Goal: Task Accomplishment & Management: Manage account settings

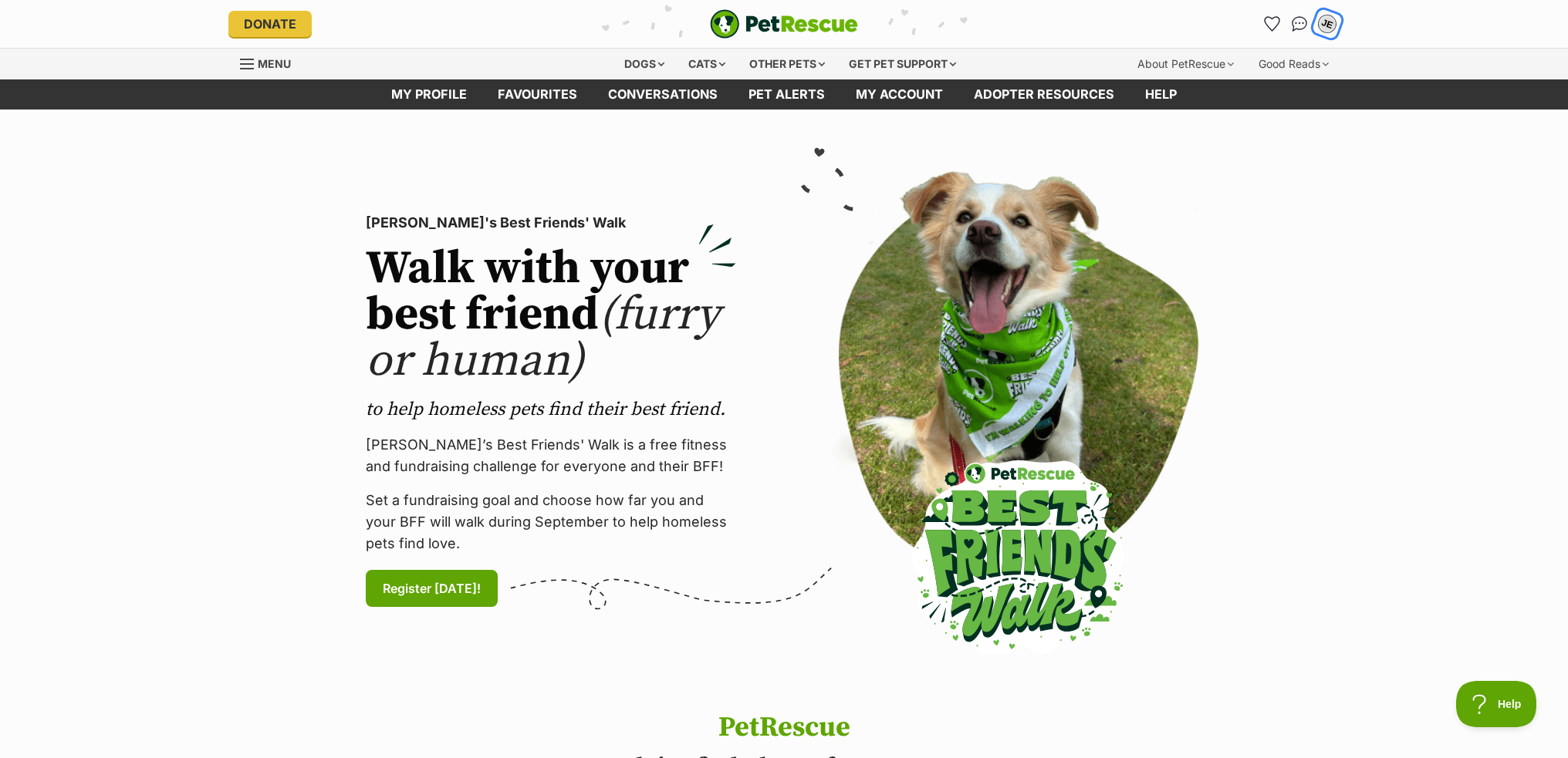
click at [1330, 22] on div "JE" at bounding box center [1328, 24] width 20 height 20
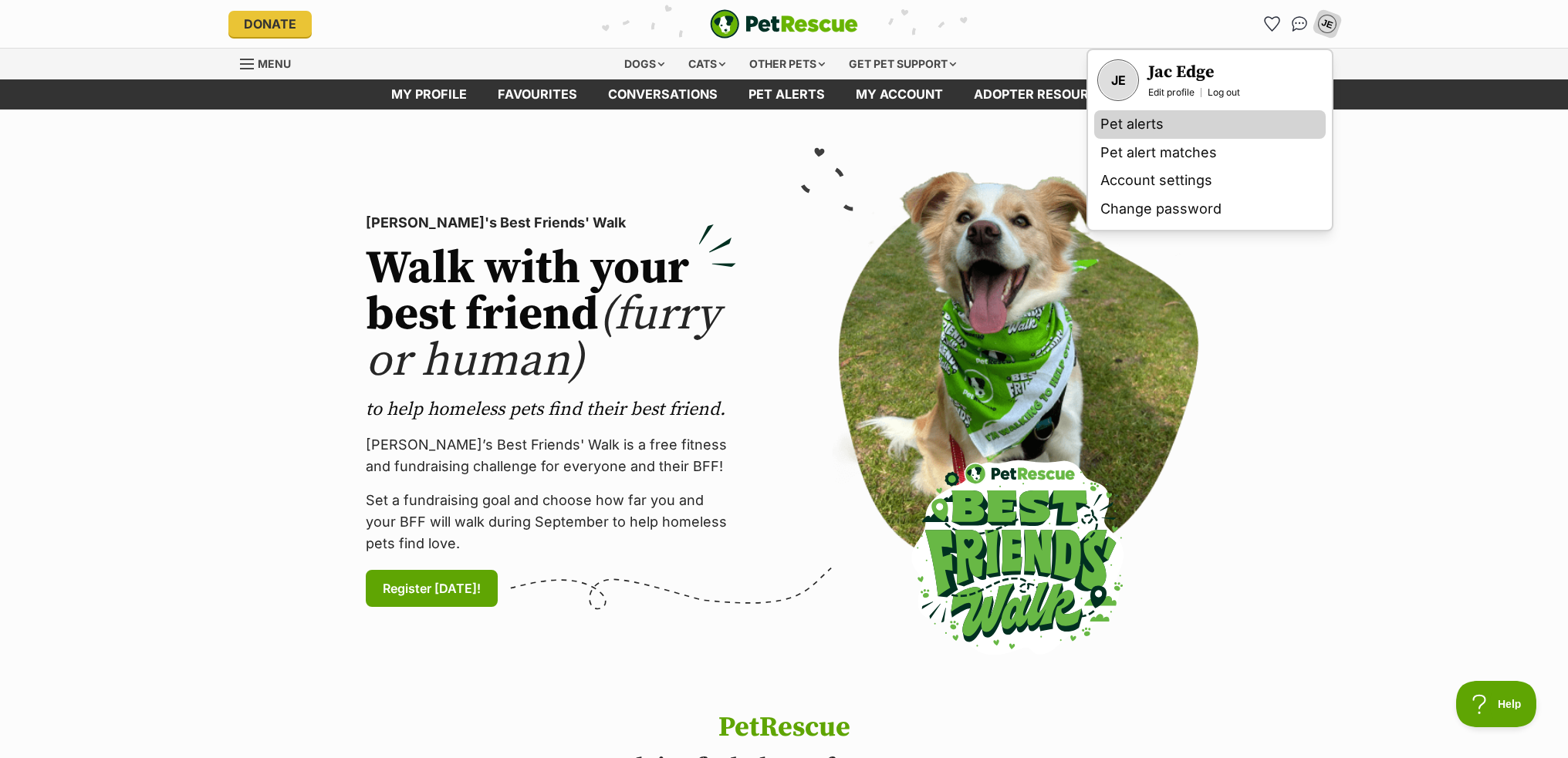
click at [1171, 121] on link "Pet alerts" at bounding box center [1209, 124] width 231 height 28
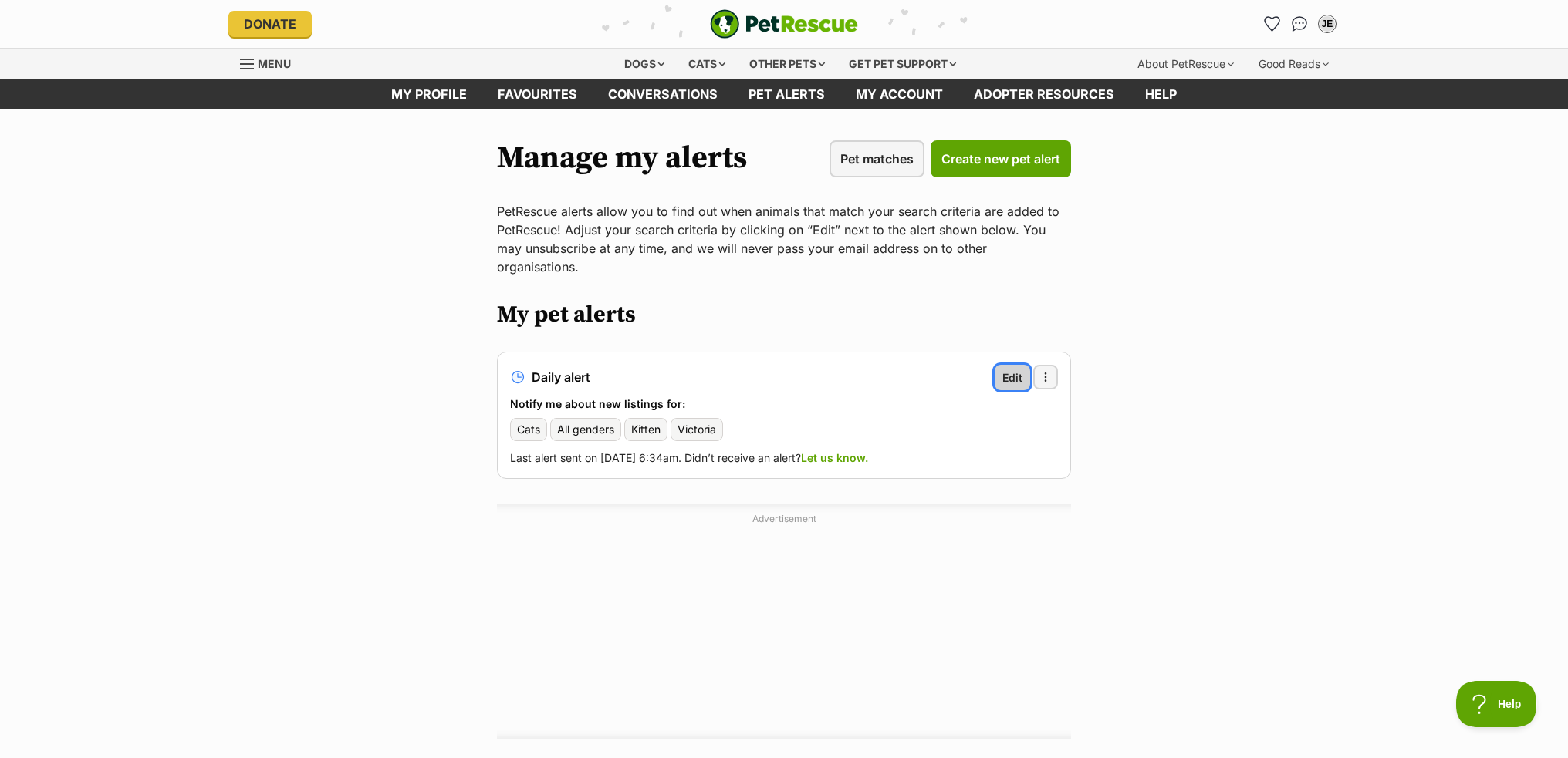
click at [1007, 370] on span "Edit" at bounding box center [1012, 378] width 20 height 16
click at [1325, 21] on div "JE" at bounding box center [1328, 24] width 20 height 20
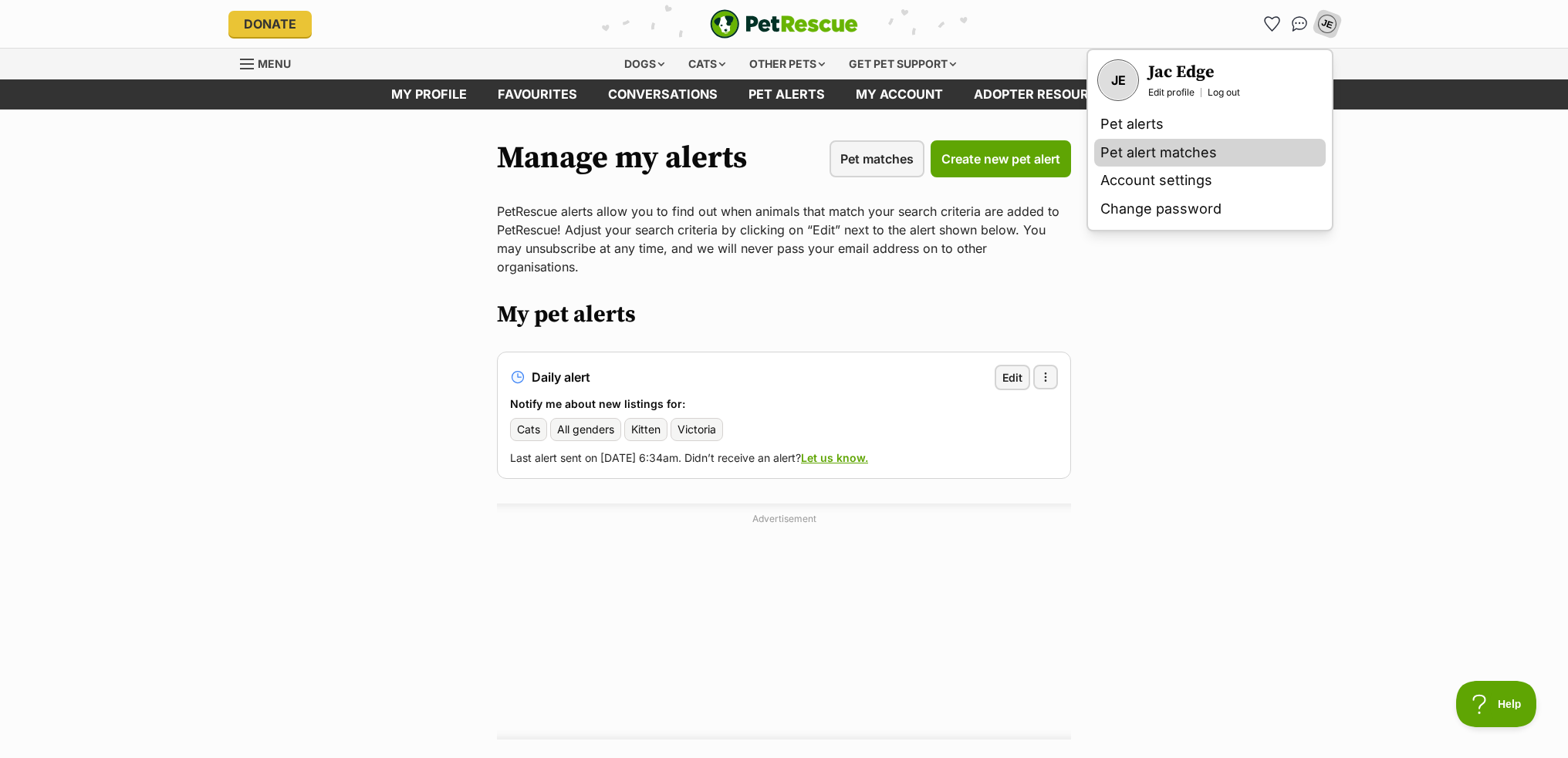
click at [1181, 151] on link "Pet alert matches" at bounding box center [1209, 153] width 231 height 28
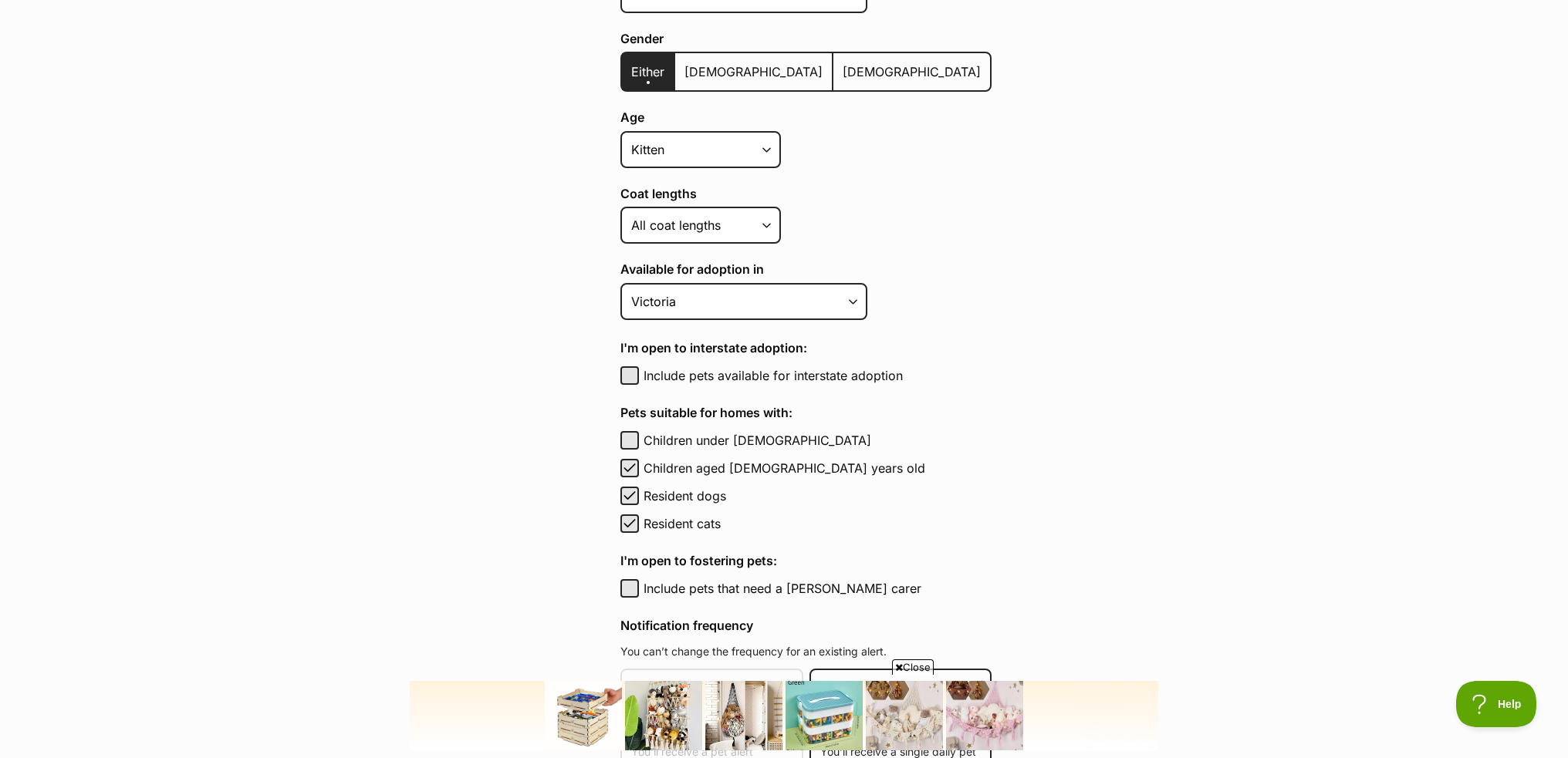
scroll to position [463, 0]
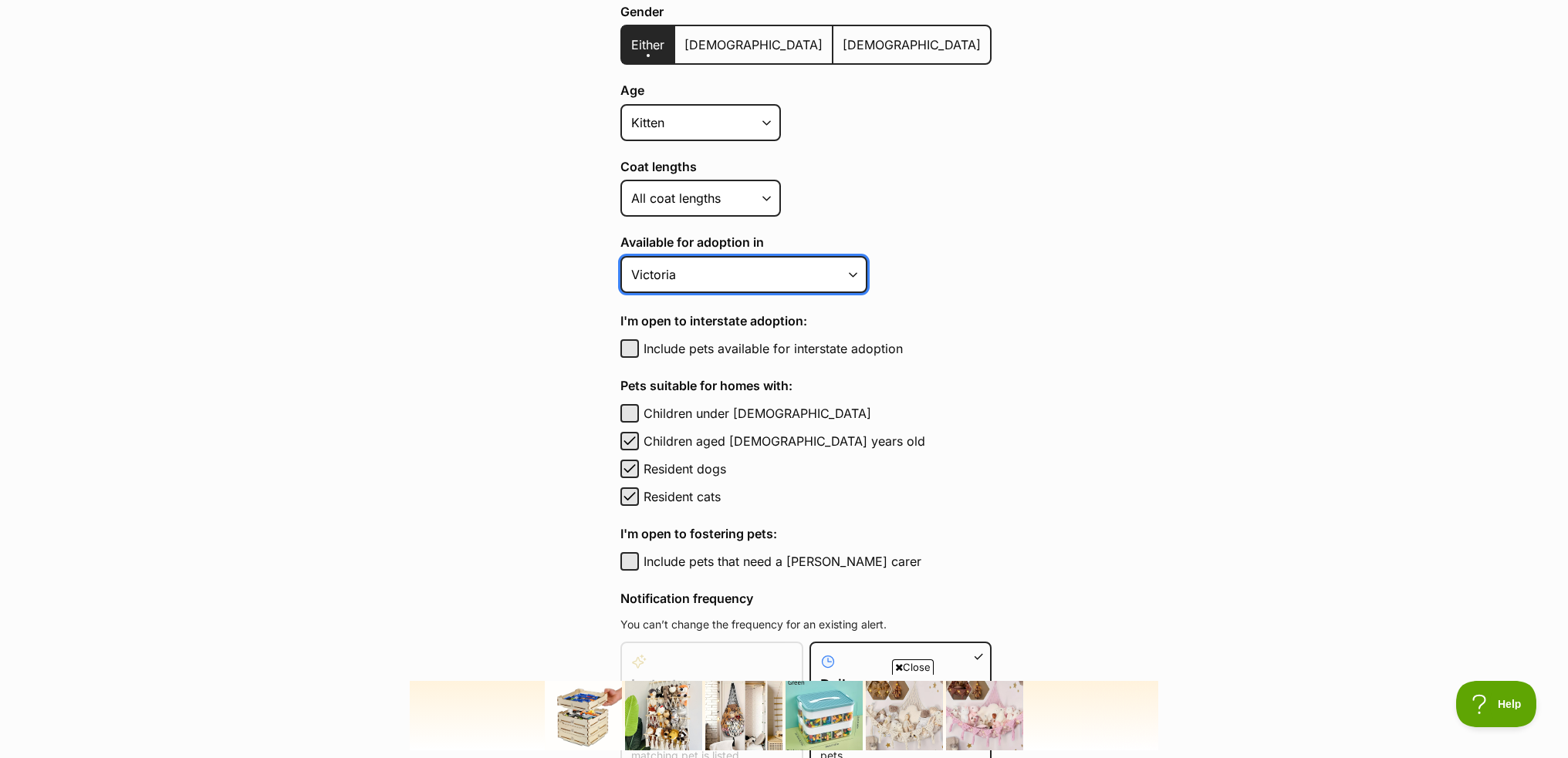
click at [757, 259] on select "[GEOGRAPHIC_DATA] [GEOGRAPHIC_DATA] [GEOGRAPHIC_DATA] [GEOGRAPHIC_DATA] [GEOGRA…" at bounding box center [744, 274] width 247 height 37
click at [975, 389] on main "Pet alerts / Edit your pet alert Edit your pet alert Can’t find your purrfect m…" at bounding box center [784, 381] width 1568 height 1469
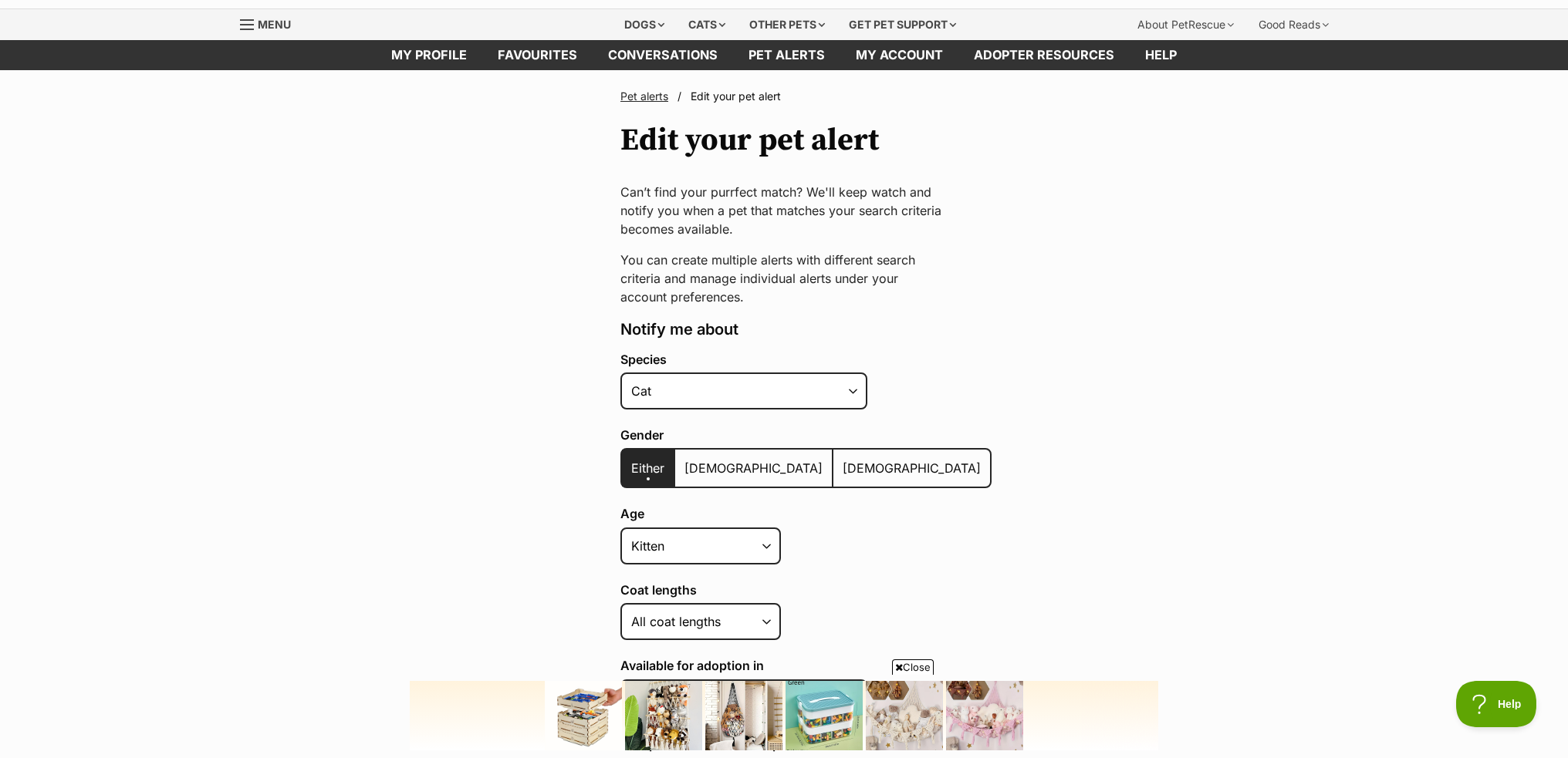
scroll to position [0, 0]
